Goal: Navigation & Orientation: Find specific page/section

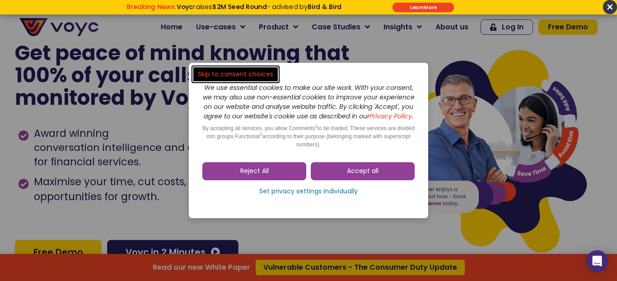
click at [335, 174] on link "Accept all" at bounding box center [363, 171] width 104 height 18
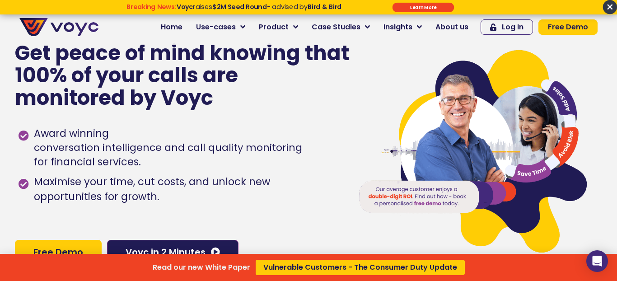
click at [452, 28] on div "Read our new White Paper Vulnerable Customers - The Consumer Duty Update" at bounding box center [308, 140] width 617 height 281
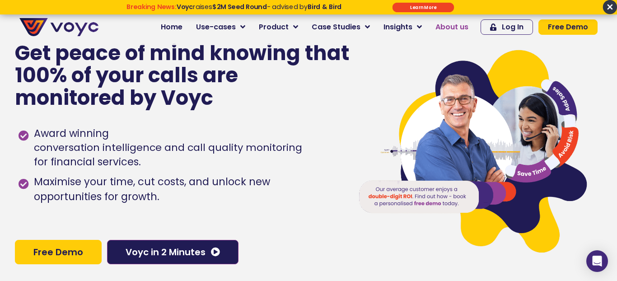
click at [455, 26] on span "About us" at bounding box center [452, 27] width 33 height 11
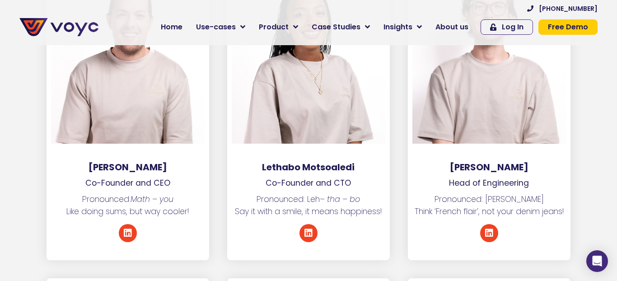
scroll to position [1343, 0]
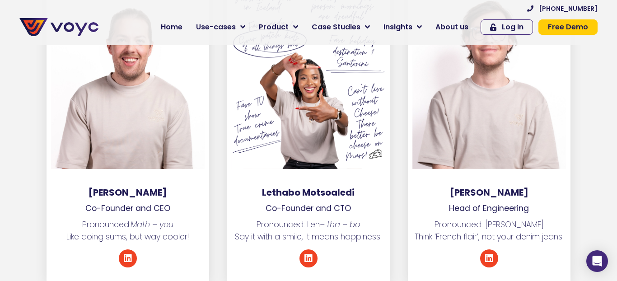
click at [293, 132] on div at bounding box center [309, 72] width 154 height 194
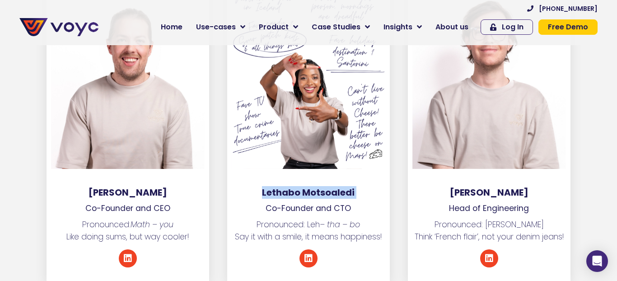
click at [293, 132] on div at bounding box center [309, 72] width 154 height 194
click at [293, 135] on div at bounding box center [309, 72] width 154 height 194
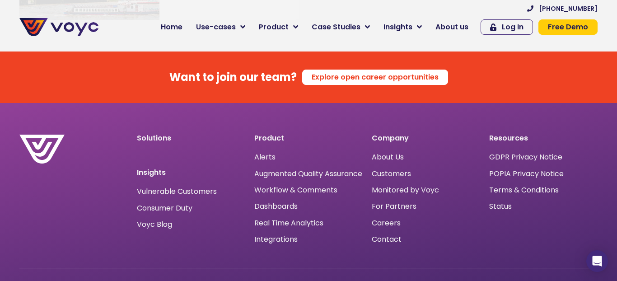
scroll to position [5854, 0]
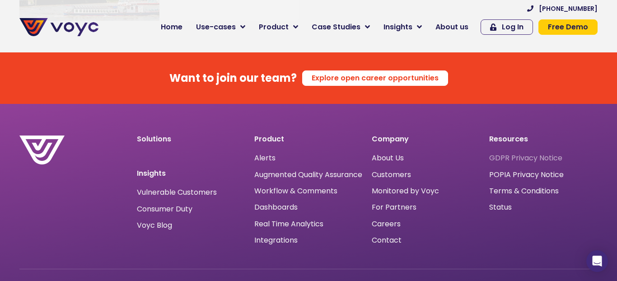
click at [512, 158] on span "GDPR Privacy Notice" at bounding box center [526, 158] width 73 height 0
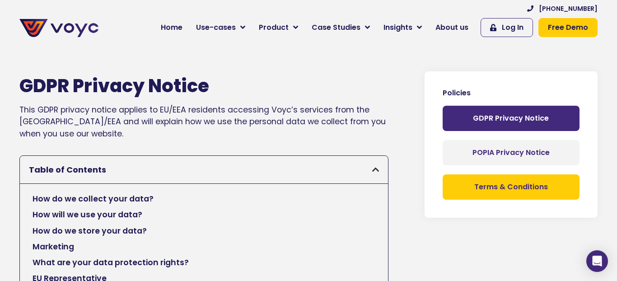
click at [513, 185] on span "Terms & Conditions" at bounding box center [512, 187] width 74 height 7
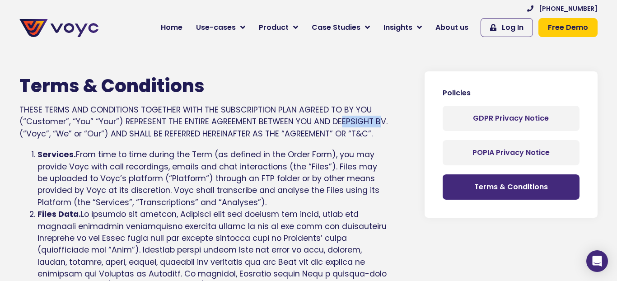
drag, startPoint x: 336, startPoint y: 123, endPoint x: 375, endPoint y: 121, distance: 38.9
click at [375, 121] on div "Terms & Conditions THESE TERMS AND CONDITIONS TOGETHER WITH THE SUBSCRIPTION PL…" at bounding box center [203, 107] width 369 height 65
click at [352, 123] on div "Terms & Conditions THESE TERMS AND CONDITIONS TOGETHER WITH THE SUBSCRIPTION PL…" at bounding box center [203, 107] width 369 height 65
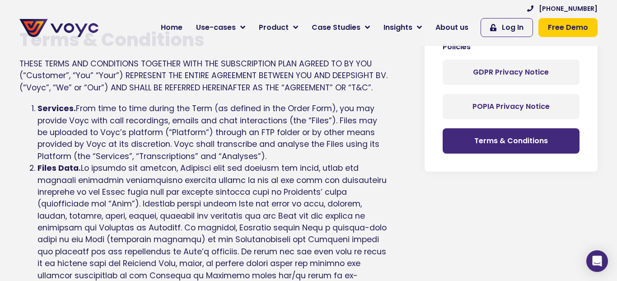
scroll to position [47, 0]
